Goal: Task Accomplishment & Management: Manage account settings

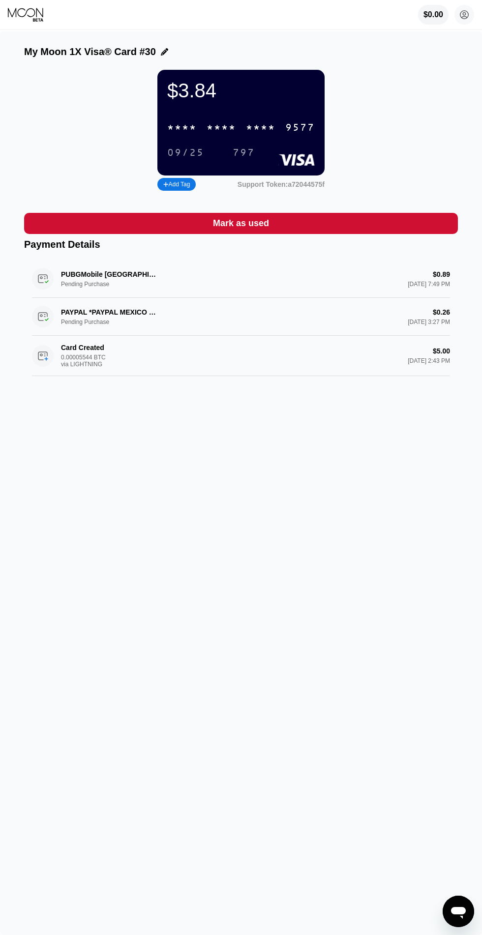
click at [50, 41] on div "My Moon 1X Visa® Card #30 $3.84 * * * * * * * * * * * * 9577 09/25 797 Add Tag …" at bounding box center [241, 482] width 482 height 903
click at [26, 11] on icon at bounding box center [26, 14] width 37 height 15
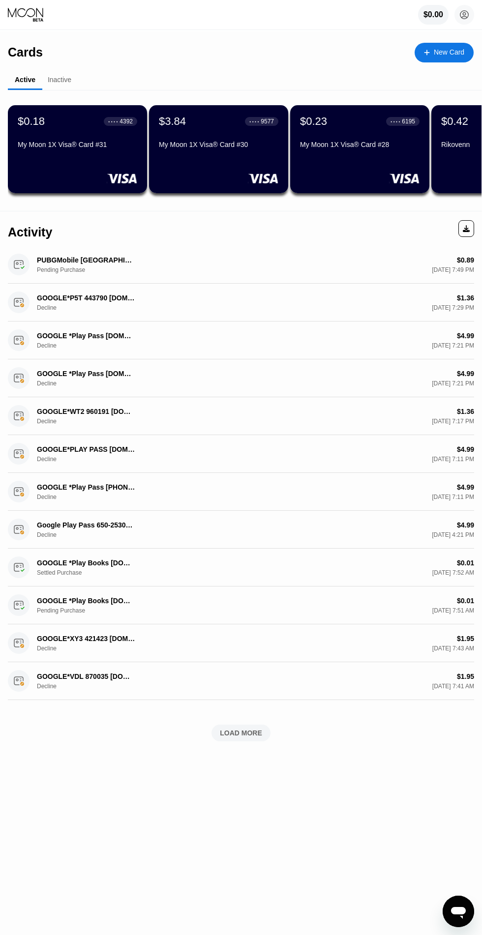
click at [53, 146] on div "My Moon 1X Visa® Card #31" at bounding box center [77, 145] width 119 height 8
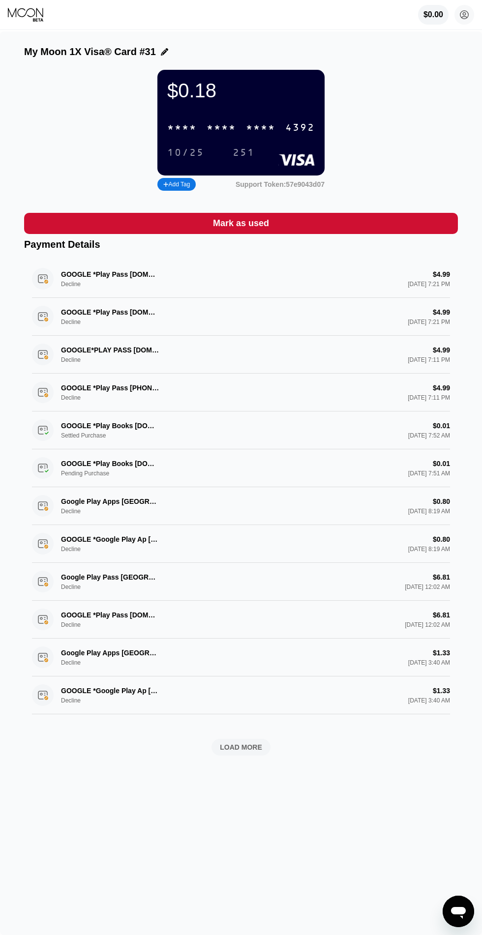
click at [190, 134] on div "* * * *" at bounding box center [181, 127] width 29 height 11
click at [30, 10] on icon at bounding box center [26, 14] width 37 height 15
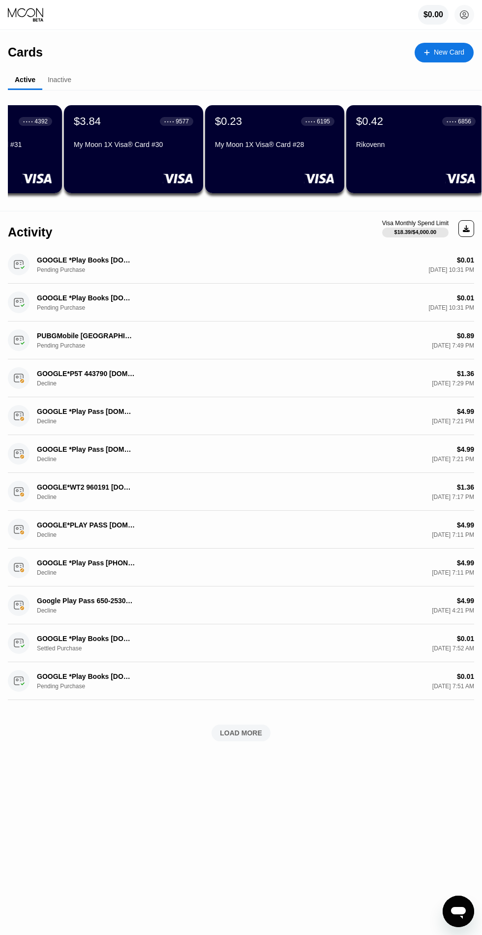
scroll to position [0, 87]
